Goal: Navigation & Orientation: Understand site structure

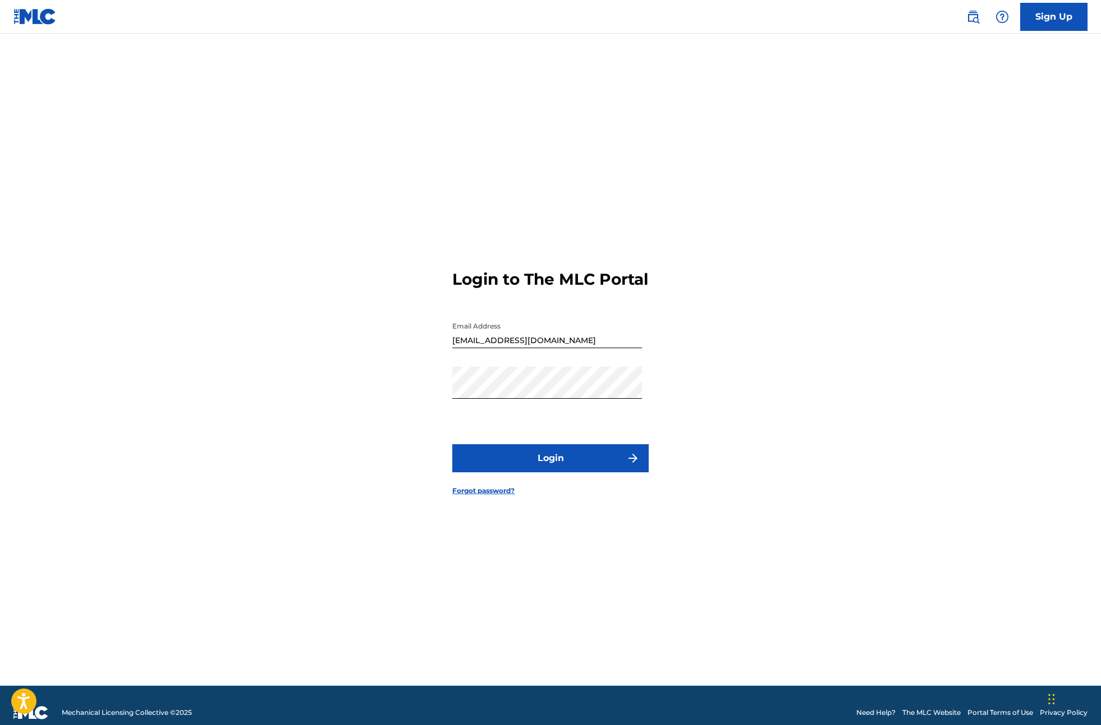
click at [578, 472] on button "Login" at bounding box center [550, 458] width 196 height 28
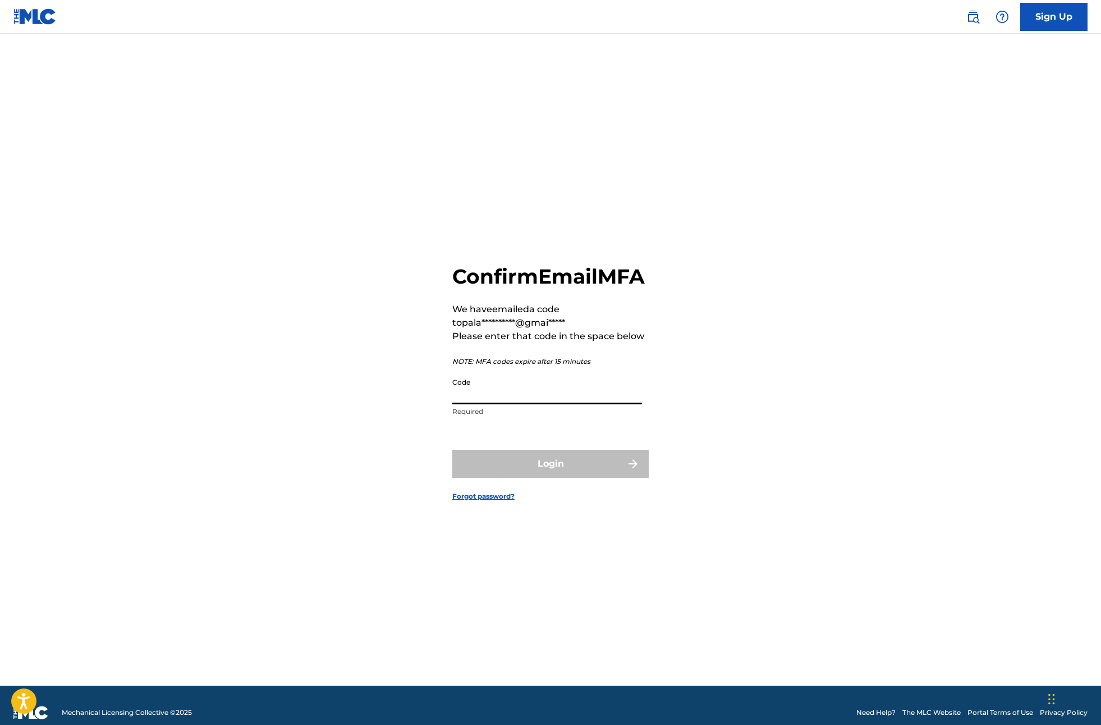
click at [539, 402] on input "Code" at bounding box center [547, 388] width 190 height 32
type input "513994"
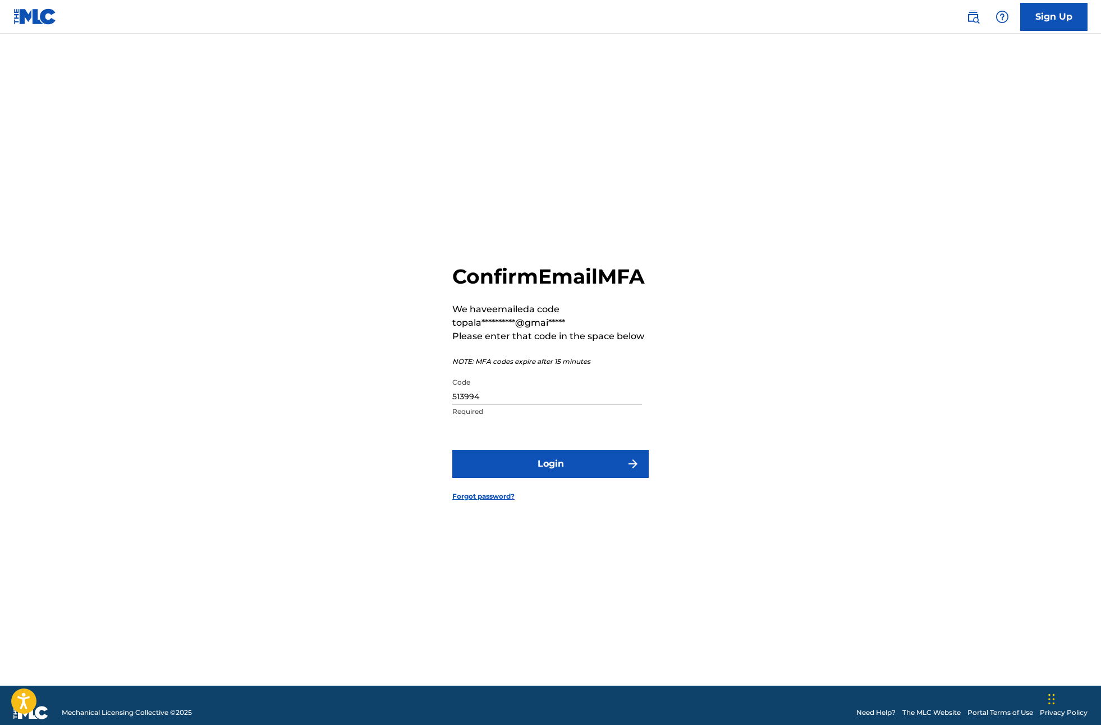
click at [589, 478] on button "Login" at bounding box center [550, 464] width 196 height 28
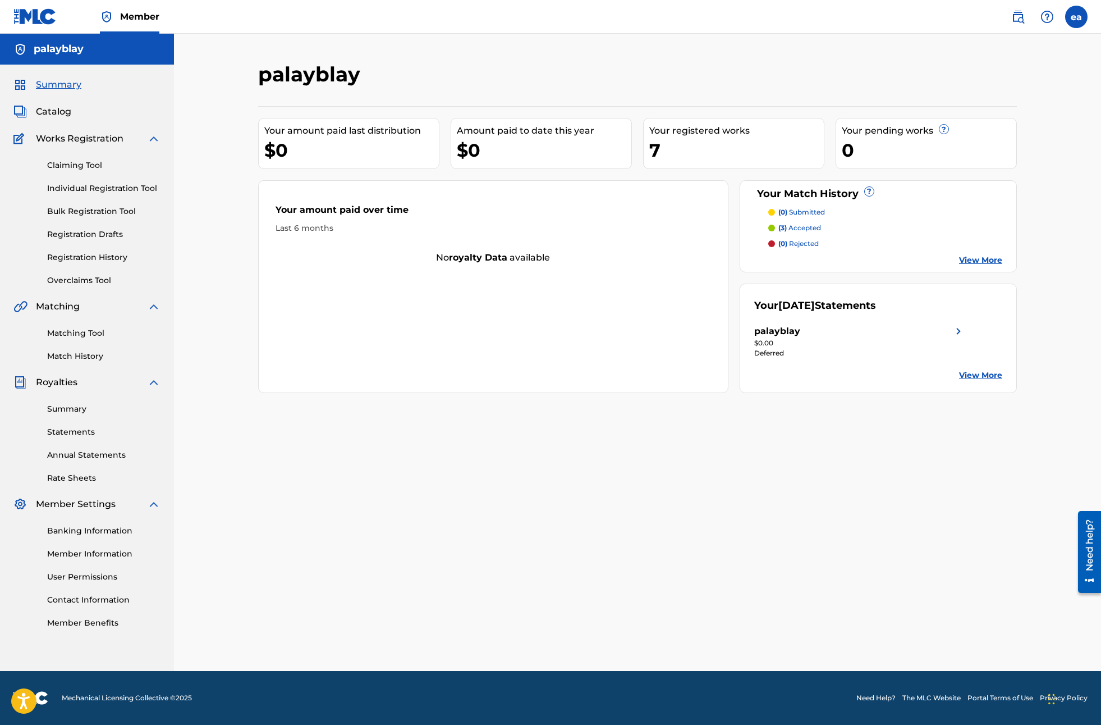
click at [90, 338] on link "Matching Tool" at bounding box center [103, 333] width 113 height 12
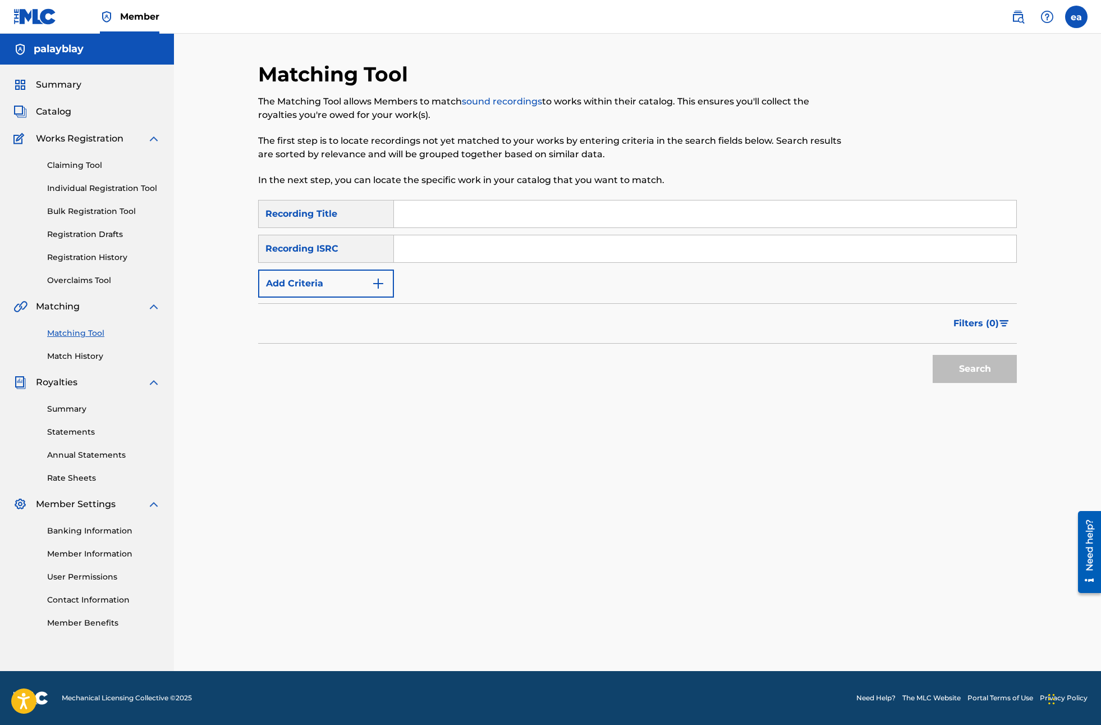
click at [88, 354] on link "Match History" at bounding box center [103, 356] width 113 height 12
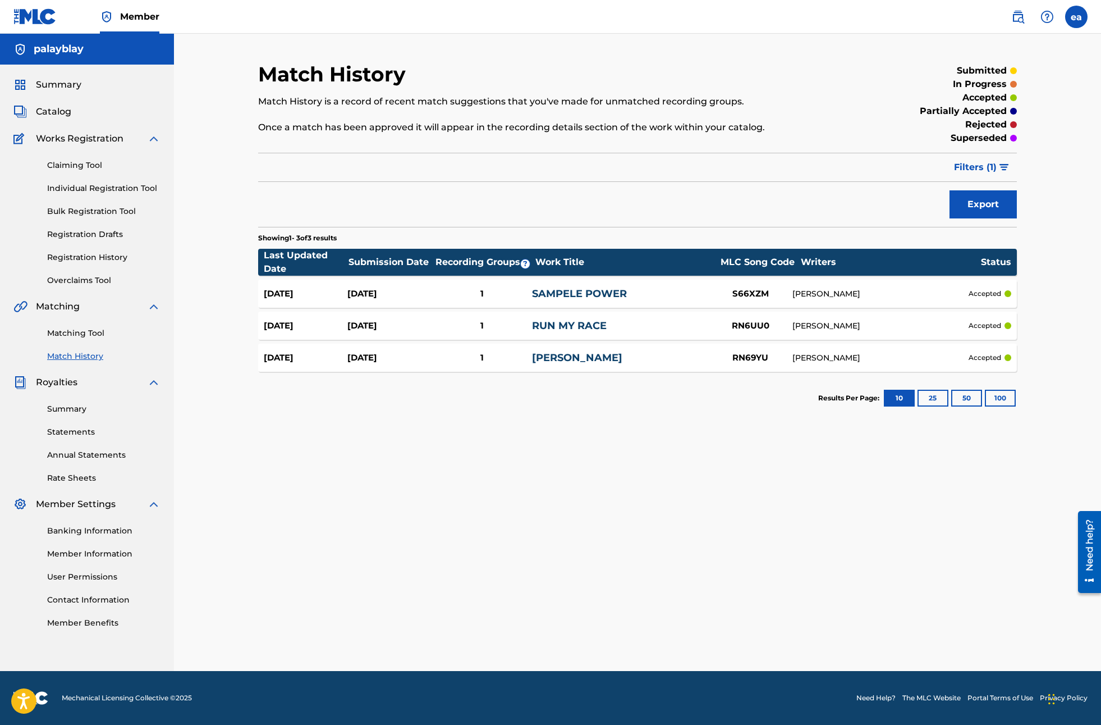
click at [84, 326] on div "Matching Tool Match History" at bounding box center [86, 337] width 147 height 49
click at [84, 333] on link "Matching Tool" at bounding box center [103, 333] width 113 height 12
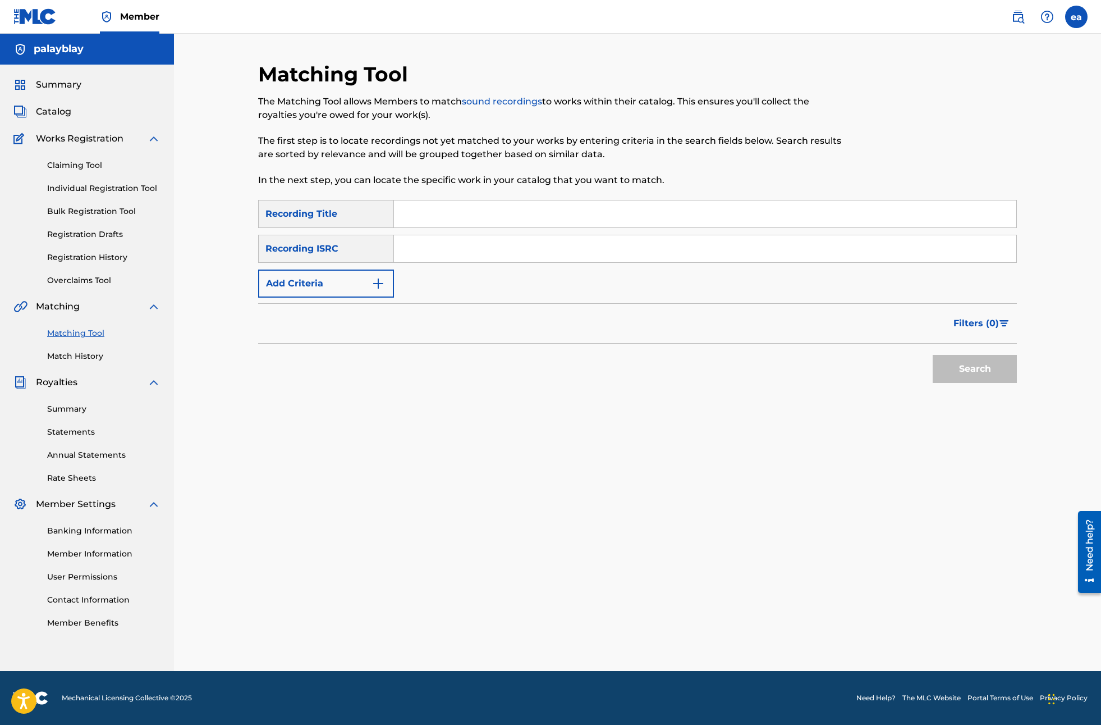
click at [69, 89] on span "Summary" at bounding box center [58, 84] width 45 height 13
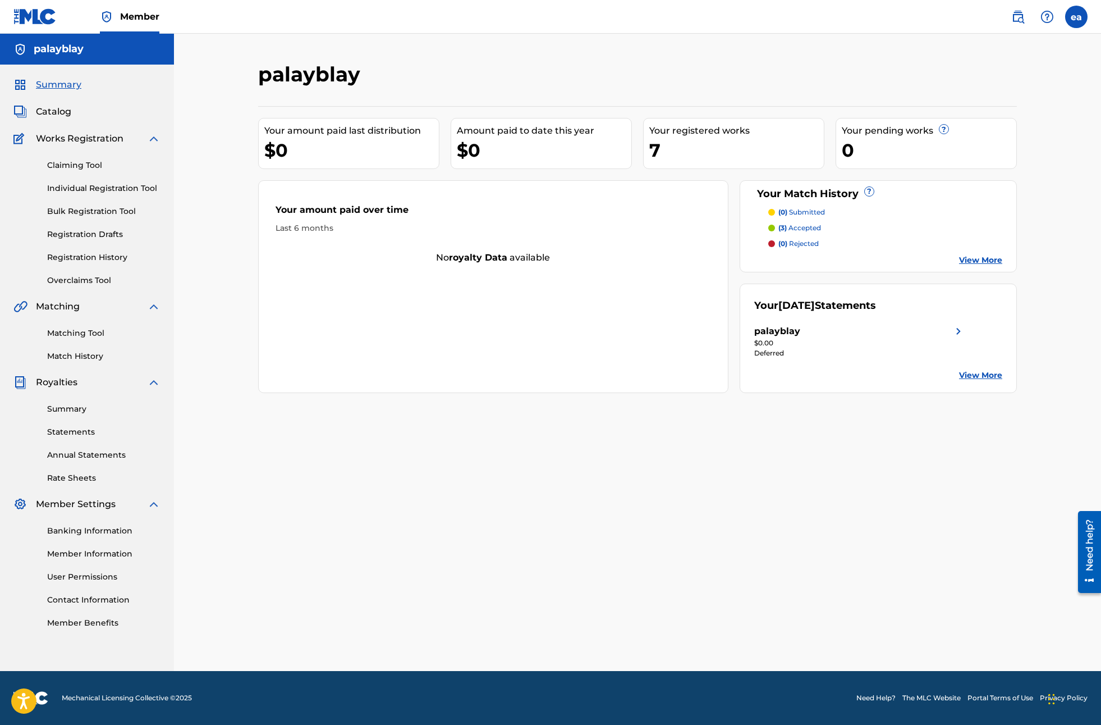
click at [962, 374] on link "View More" at bounding box center [980, 375] width 43 height 12
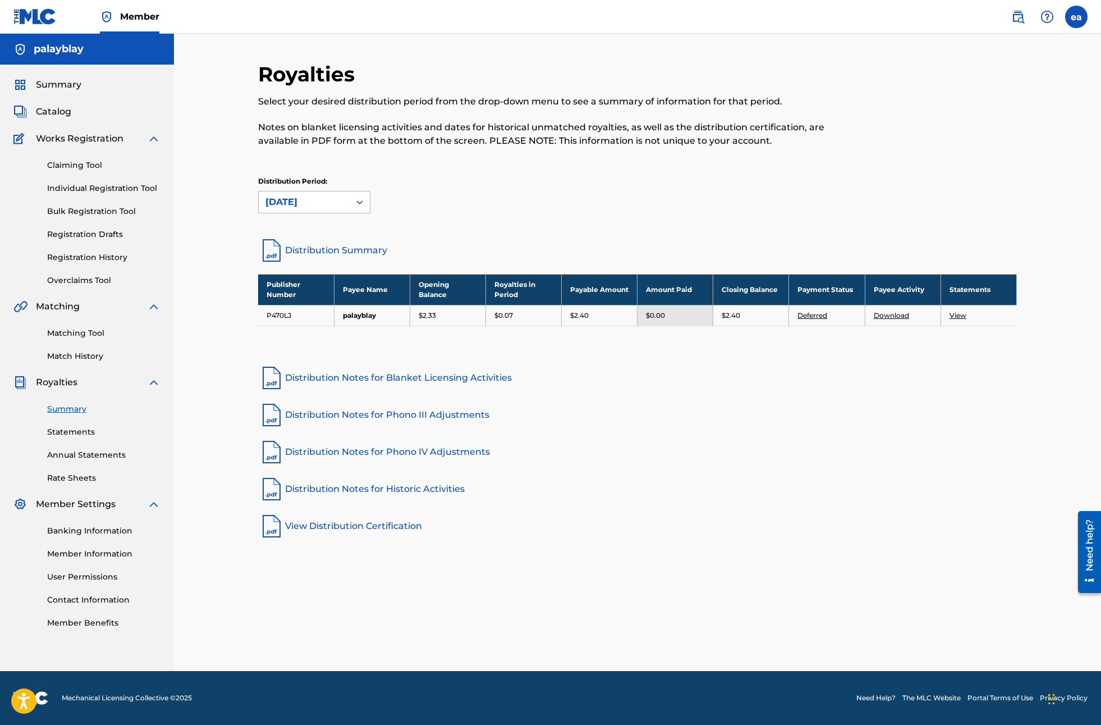
click at [340, 201] on div "[DATE]" at bounding box center [303, 201] width 77 height 13
click at [572, 237] on link "Distribution Summary" at bounding box center [637, 250] width 759 height 27
click at [79, 171] on div "Claiming Tool Individual Registration Tool Bulk Registration Tool Registration …" at bounding box center [86, 215] width 147 height 141
click at [78, 167] on link "Claiming Tool" at bounding box center [103, 165] width 113 height 12
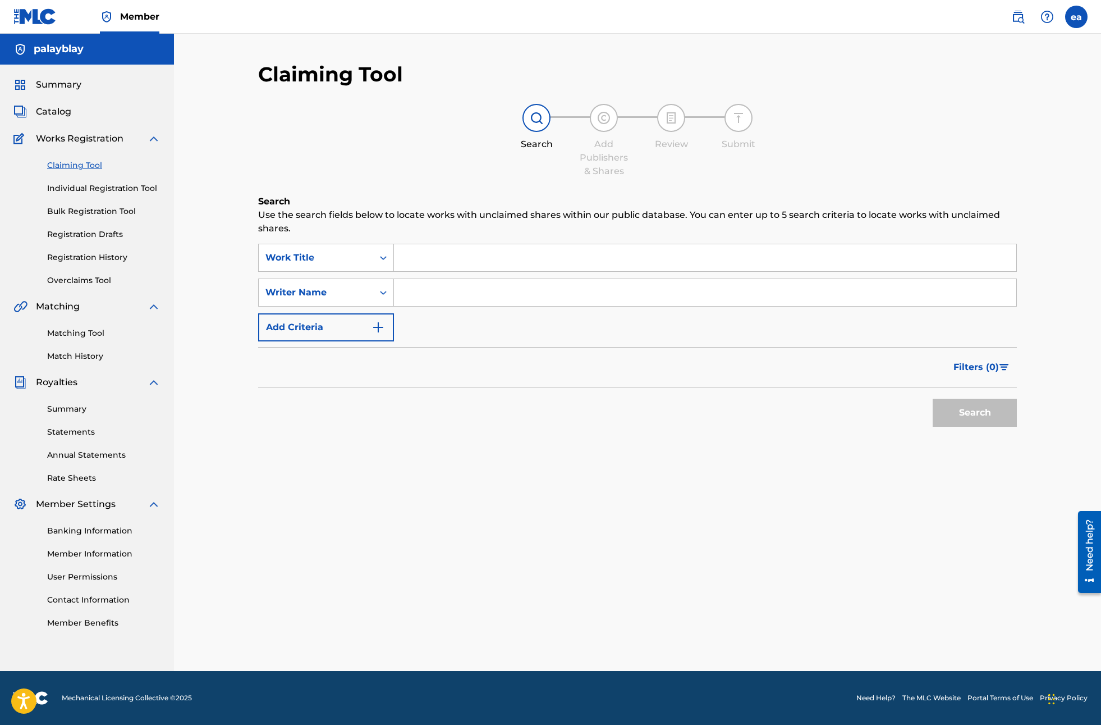
click at [114, 199] on div "Claiming Tool Individual Registration Tool Bulk Registration Tool Registration …" at bounding box center [86, 215] width 147 height 141
click at [114, 191] on link "Individual Registration Tool" at bounding box center [103, 188] width 113 height 12
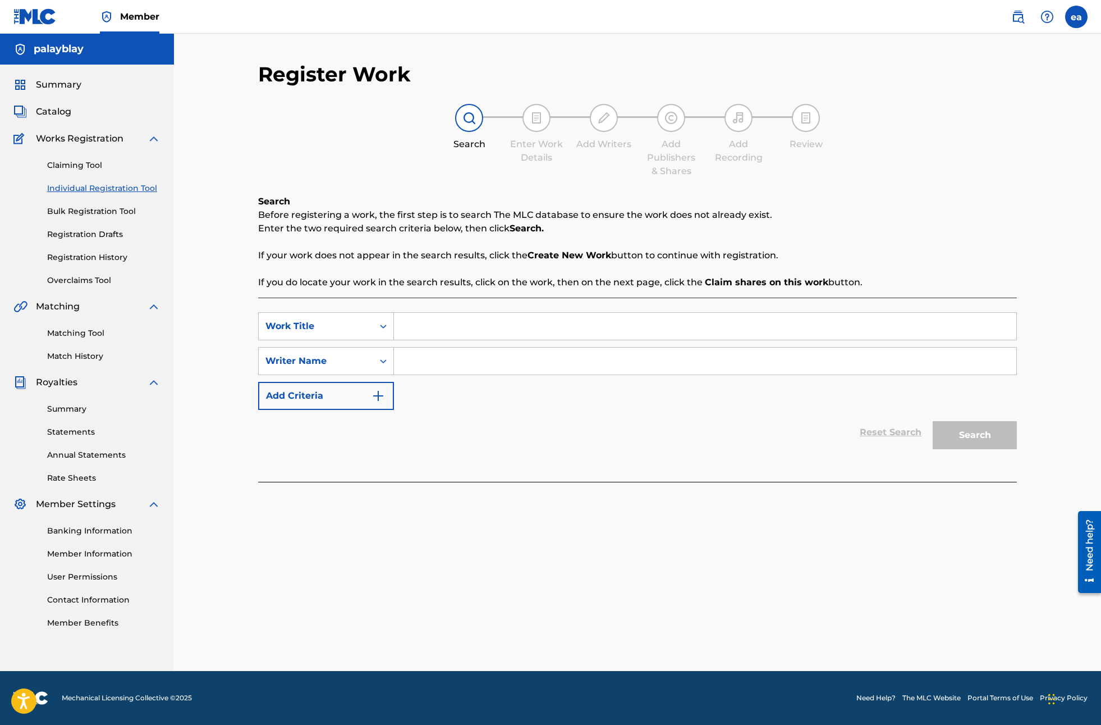
click at [109, 209] on link "Bulk Registration Tool" at bounding box center [103, 211] width 113 height 12
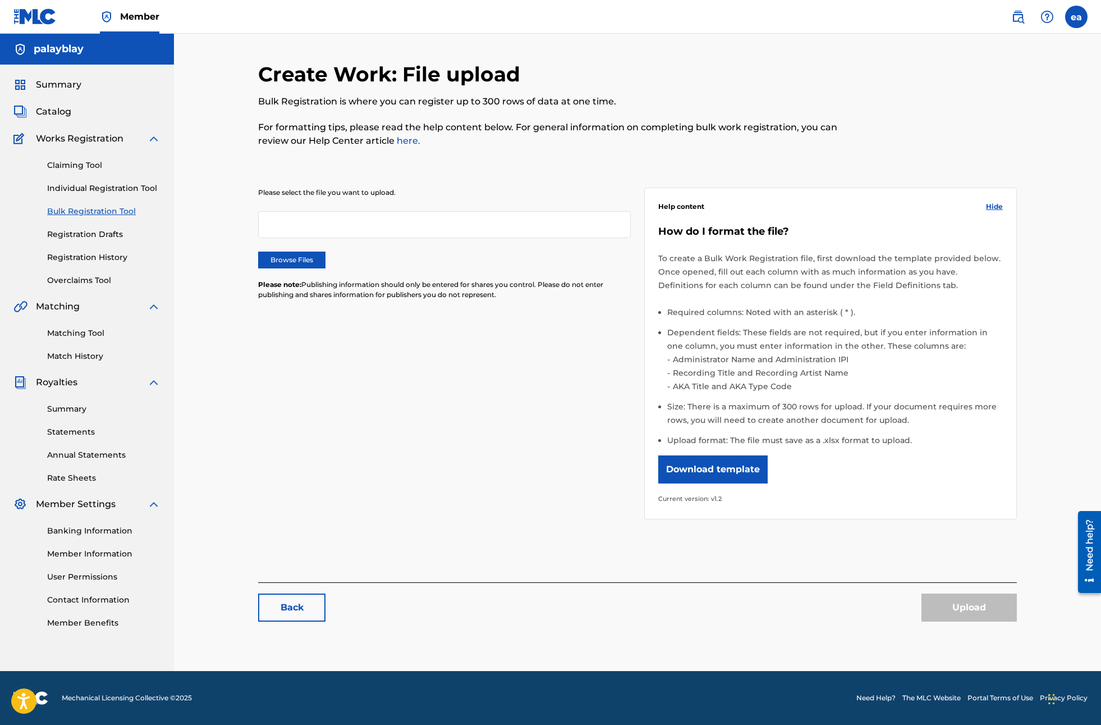
click at [102, 233] on link "Registration Drafts" at bounding box center [103, 234] width 113 height 12
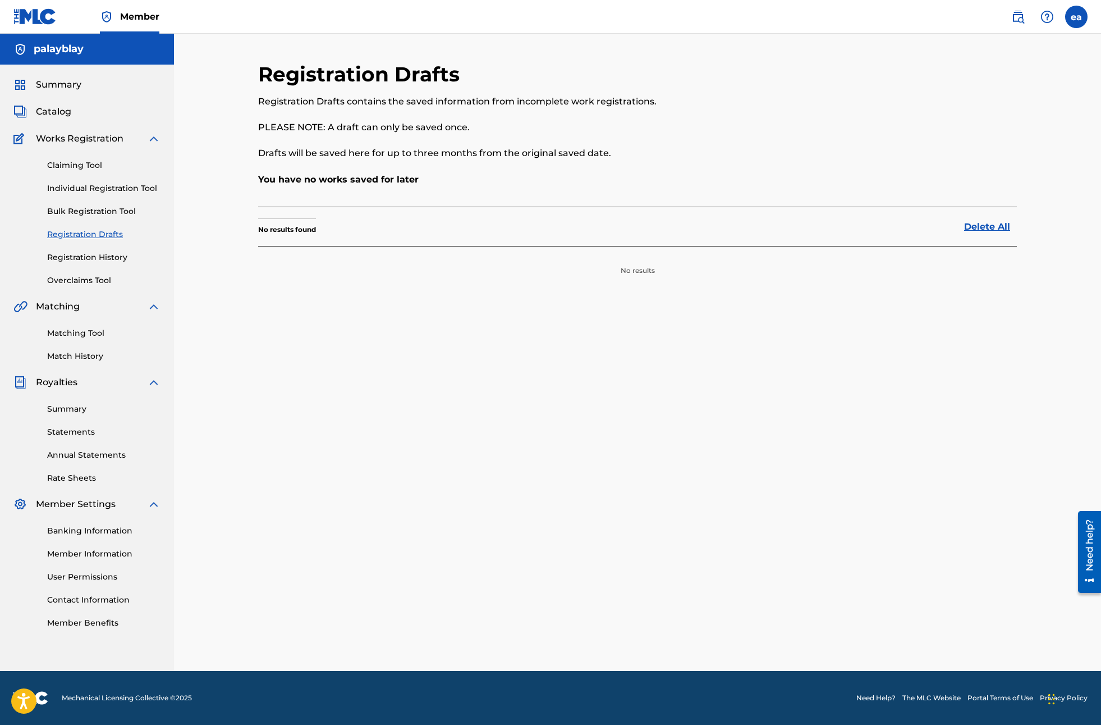
click at [103, 257] on link "Registration History" at bounding box center [103, 257] width 113 height 12
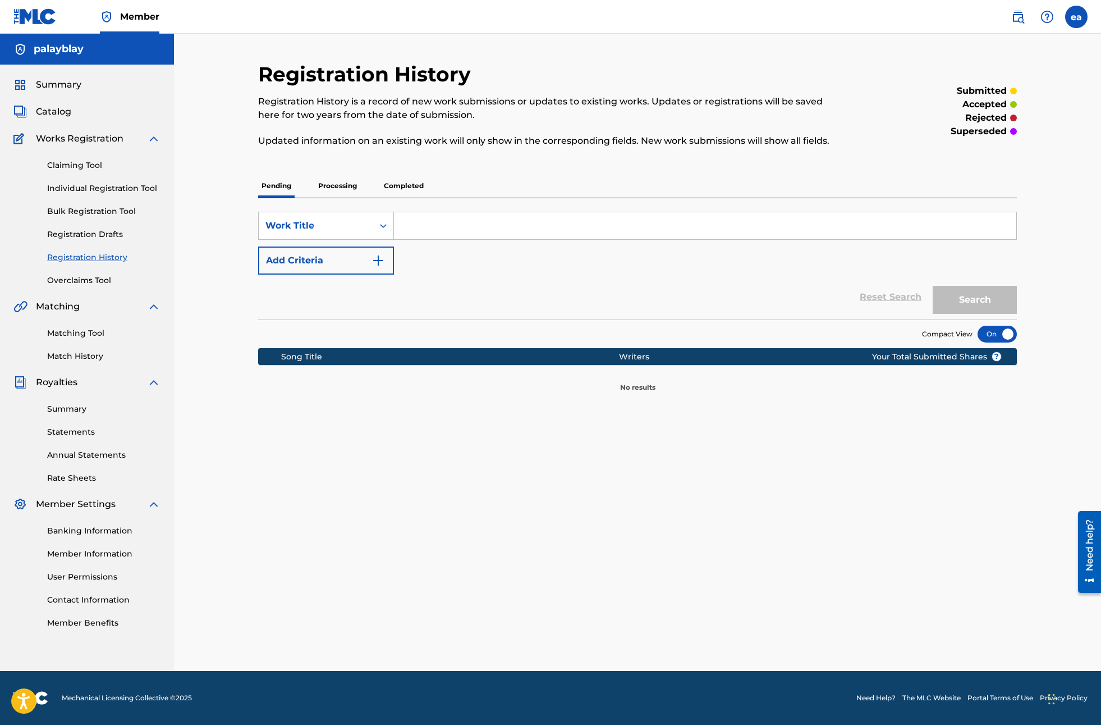
click at [83, 280] on link "Overclaims Tool" at bounding box center [103, 280] width 113 height 12
